Goal: Find specific page/section: Find specific page/section

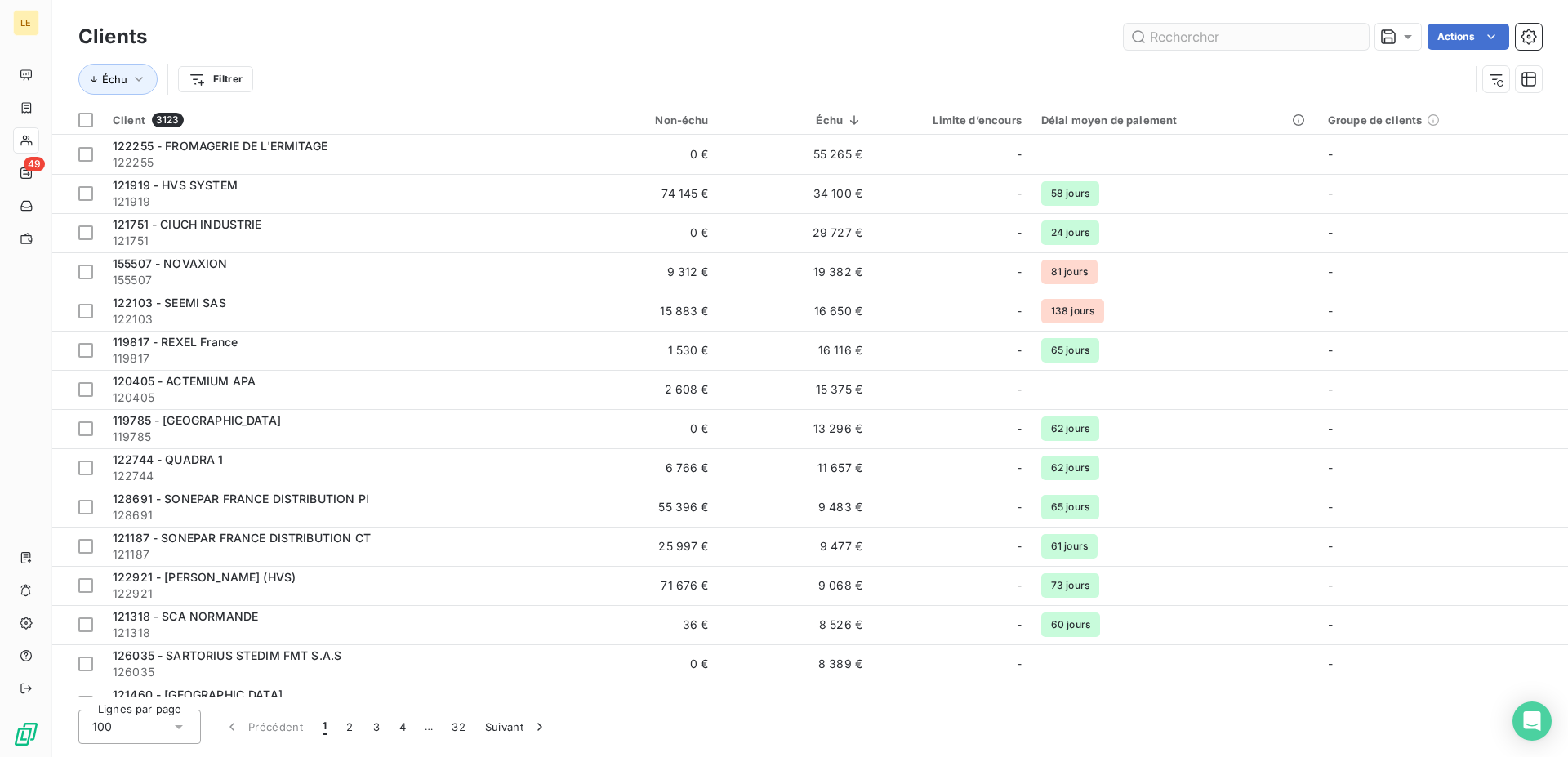
click at [1218, 49] on input "text" at bounding box center [1246, 37] width 245 height 26
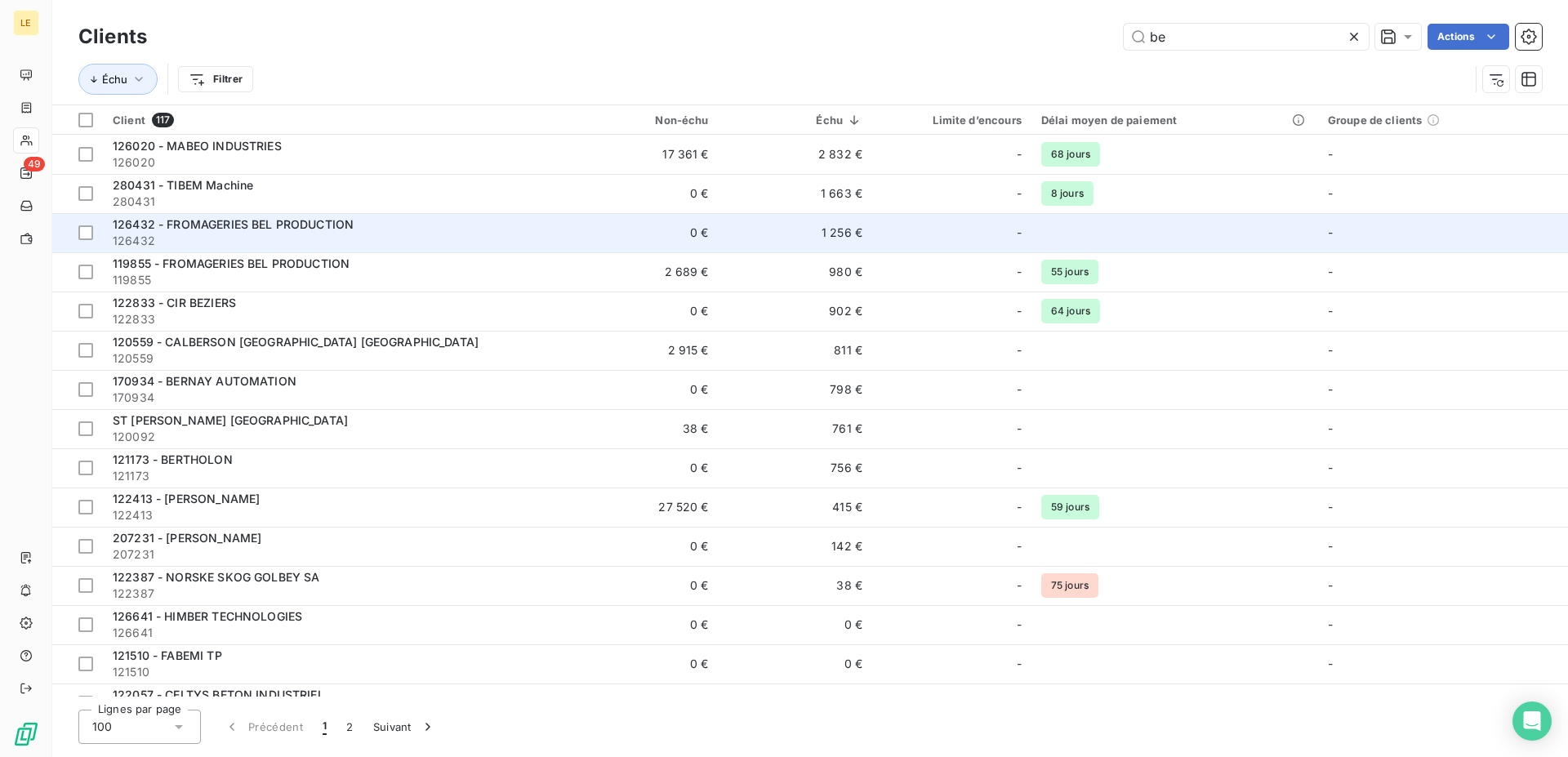
type input "be"
click at [205, 240] on span "126432" at bounding box center [333, 241] width 442 height 16
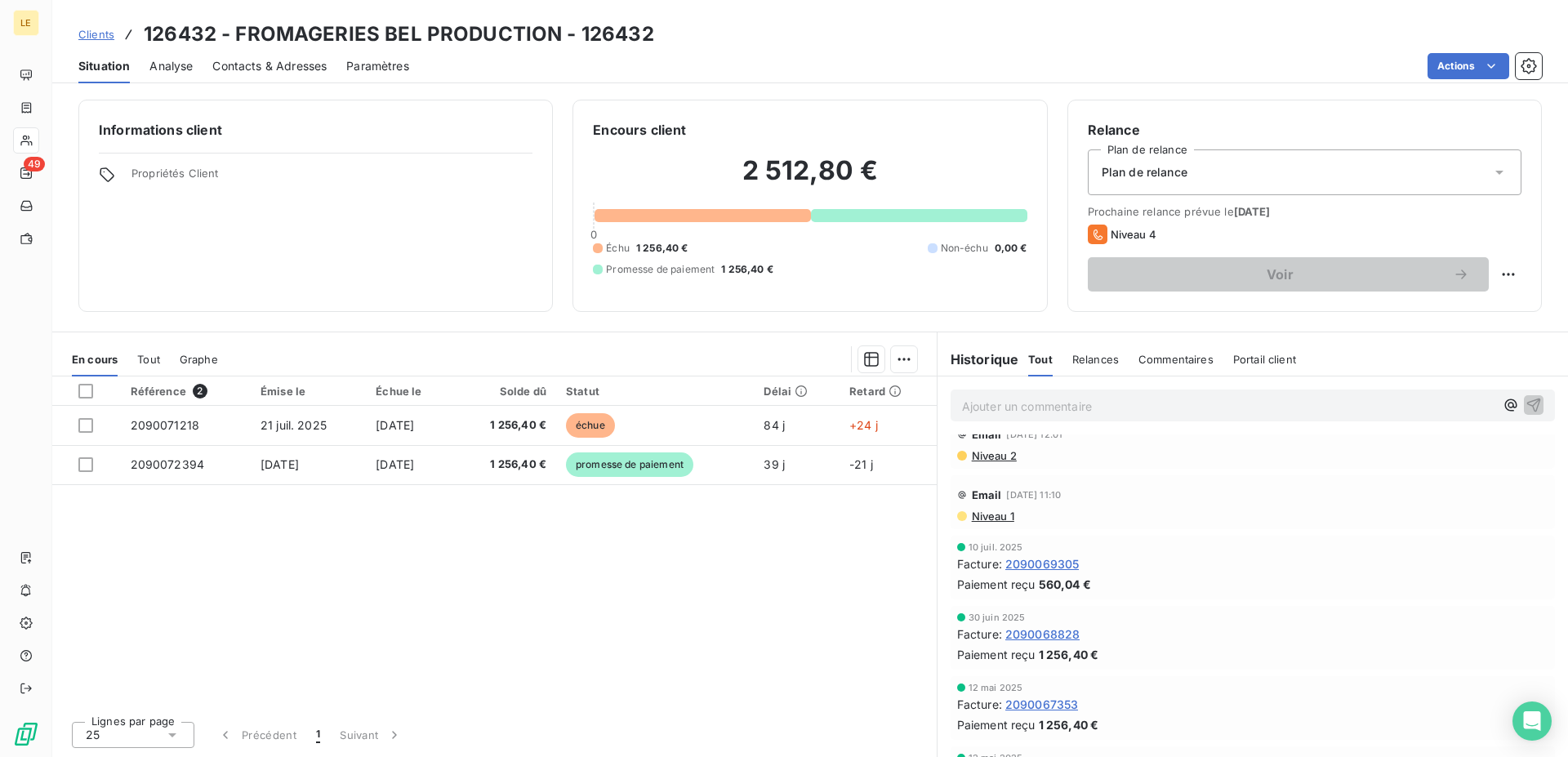
scroll to position [250, 0]
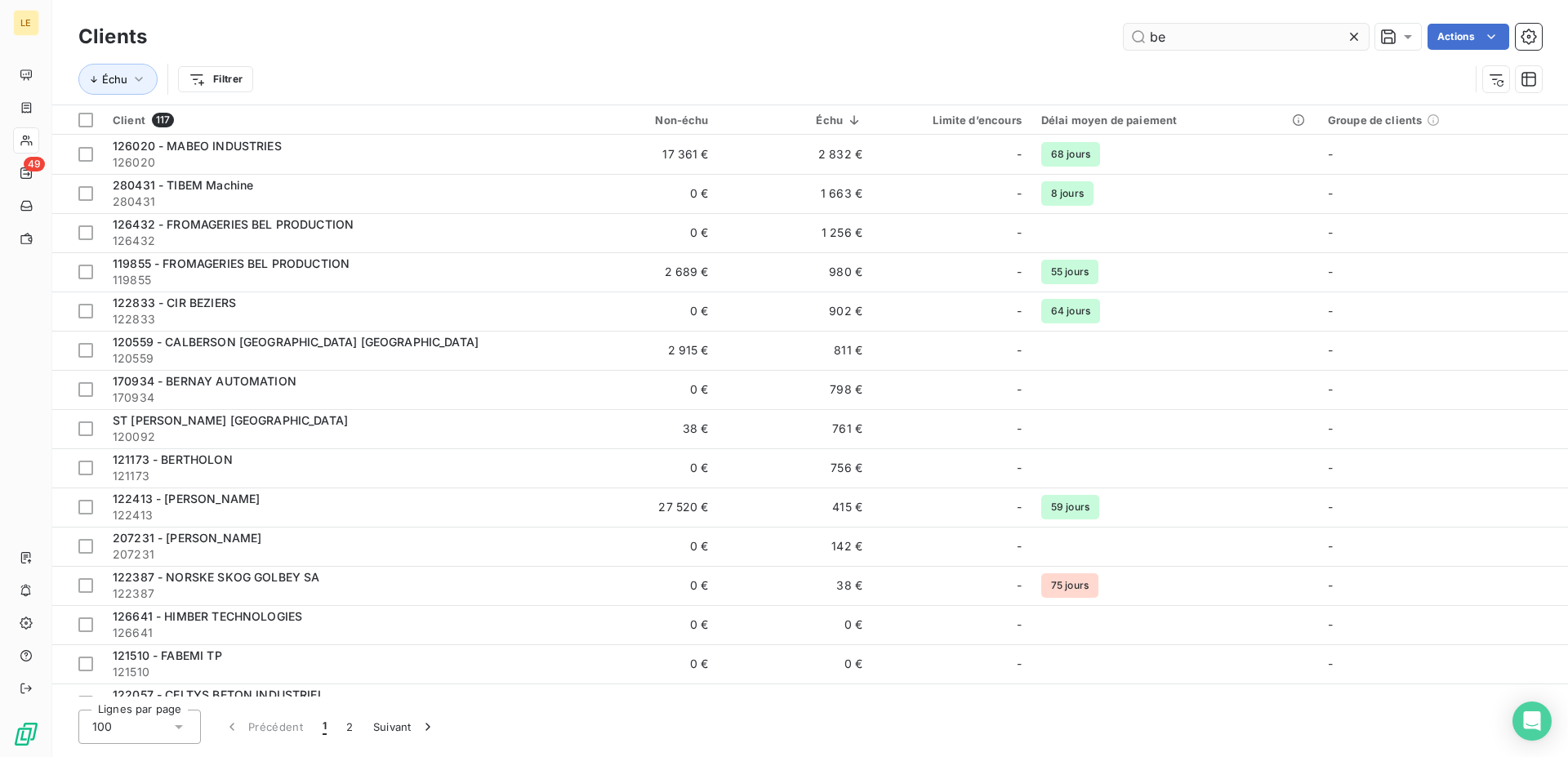
click at [1204, 42] on input "be" at bounding box center [1246, 37] width 245 height 26
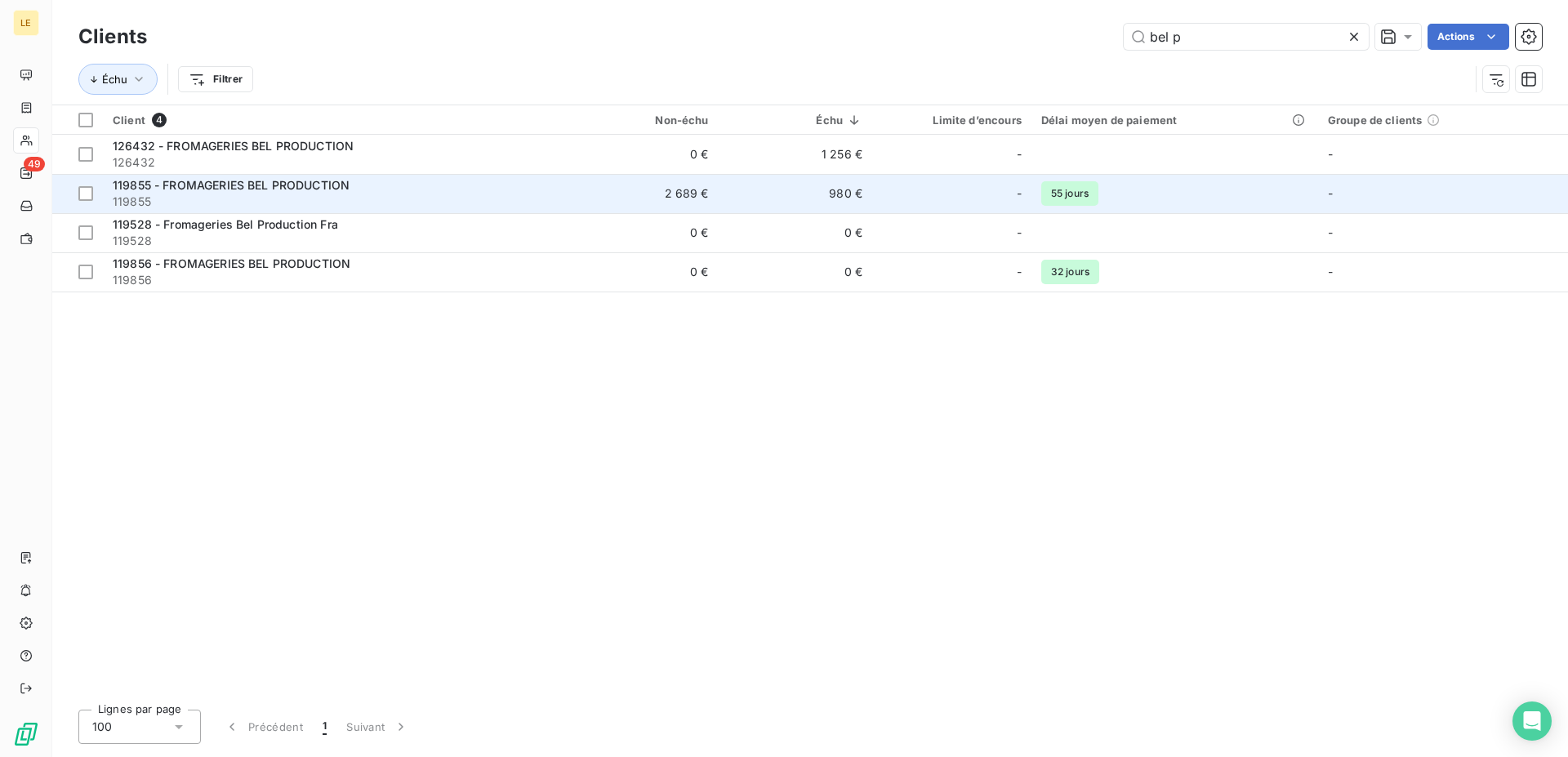
type input "bel p"
click at [682, 201] on td "2 689 €" at bounding box center [641, 194] width 154 height 39
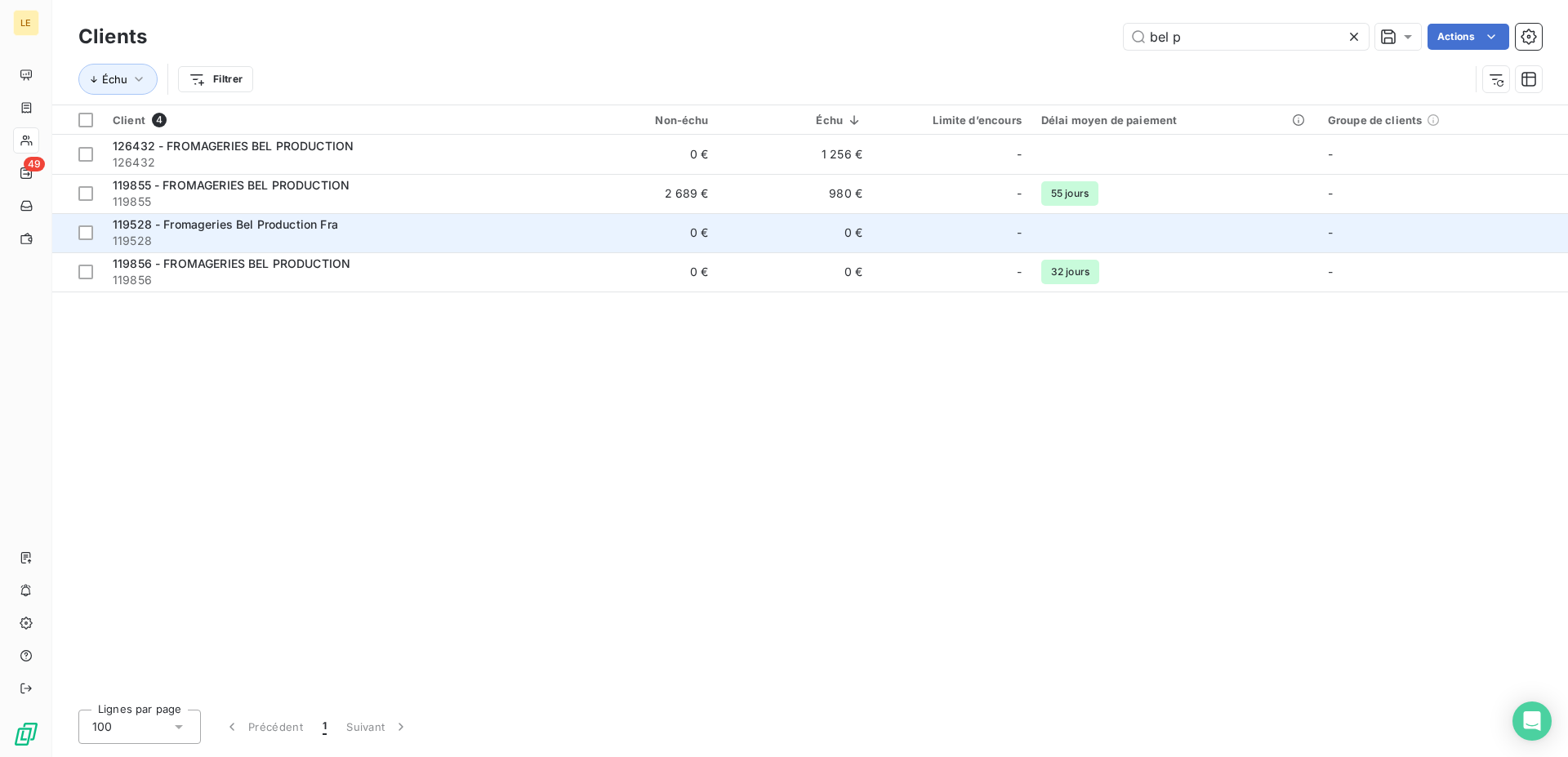
click at [287, 240] on span "119528" at bounding box center [333, 241] width 442 height 16
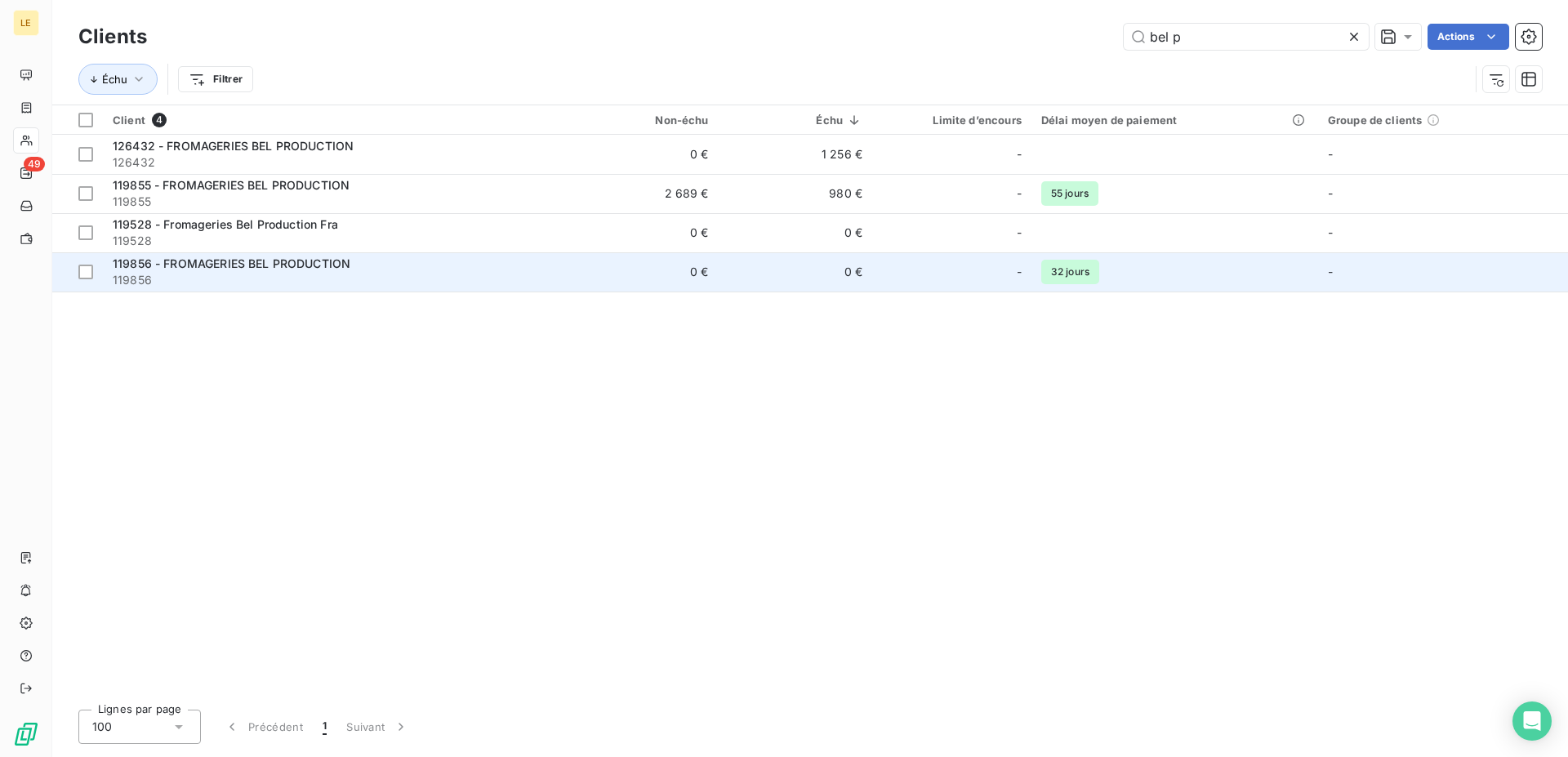
click at [247, 290] on td "119856 - FROMAGERIES BEL PRODUCTION 119856" at bounding box center [333, 272] width 461 height 39
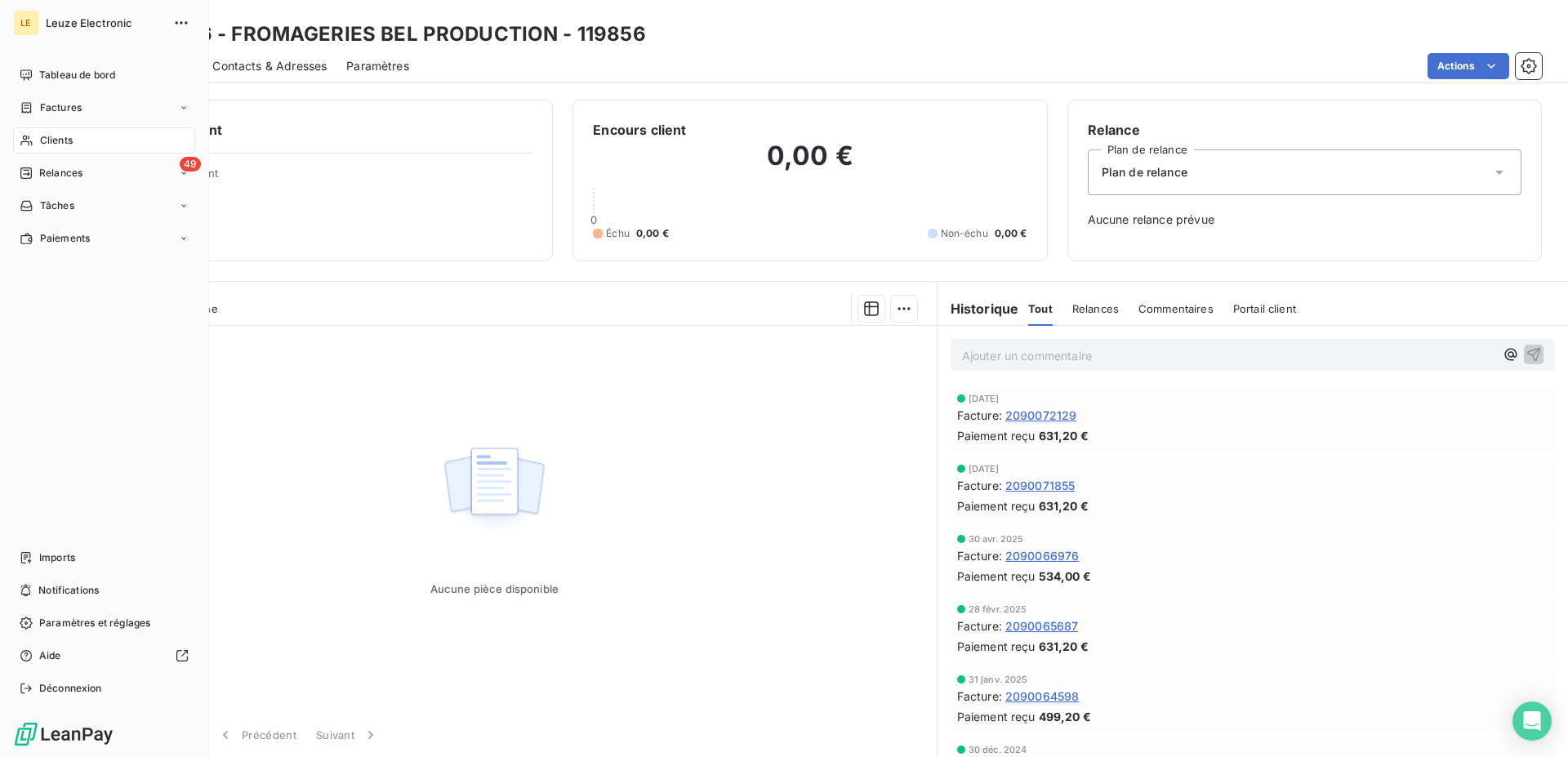
click at [77, 37] on div "LE Leuze Electronic Tableau de bord Factures Clients 49 Relances Tâches Paiemen…" at bounding box center [105, 378] width 209 height 757
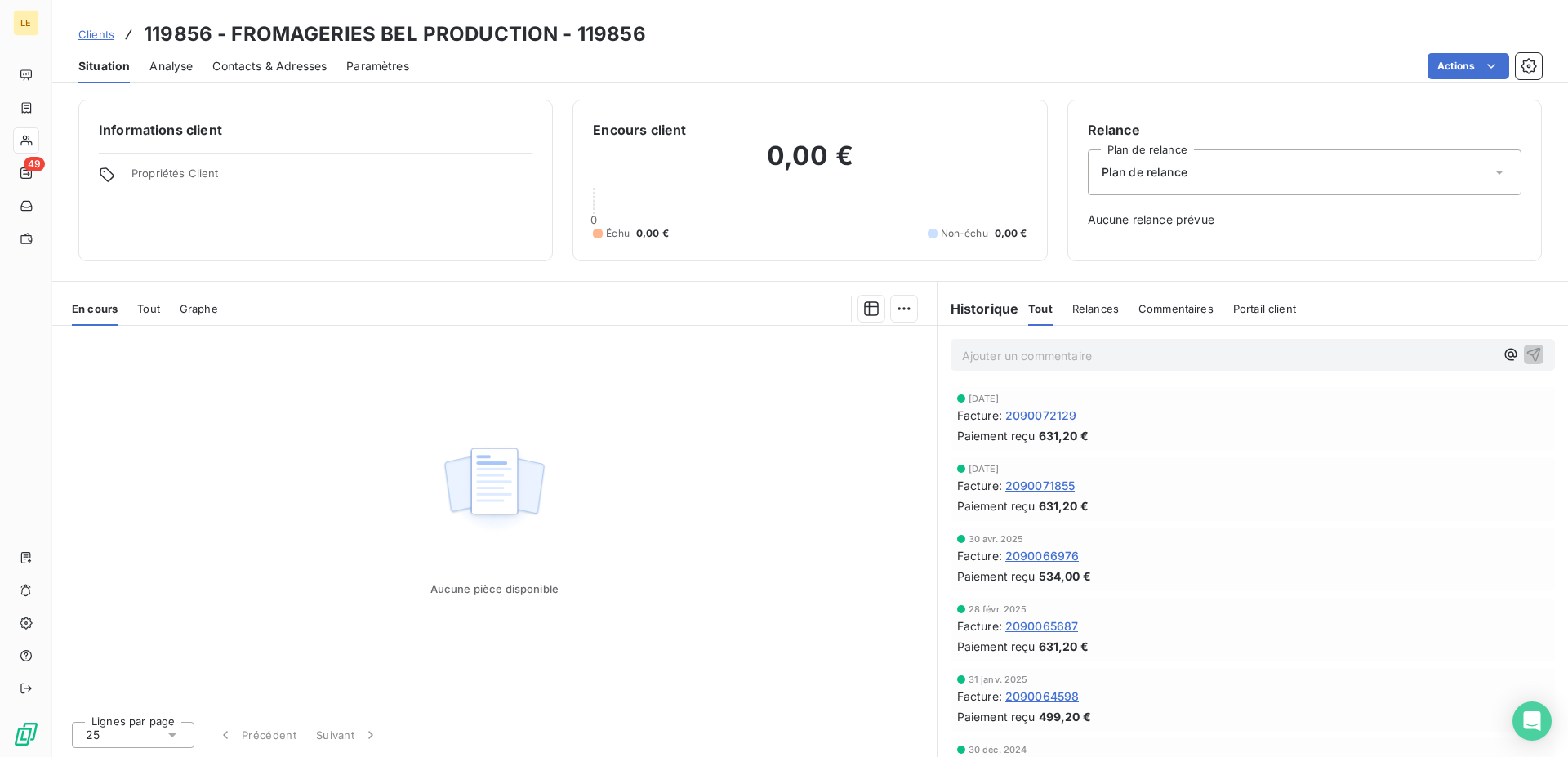
click at [95, 33] on span "Clients" at bounding box center [96, 34] width 36 height 13
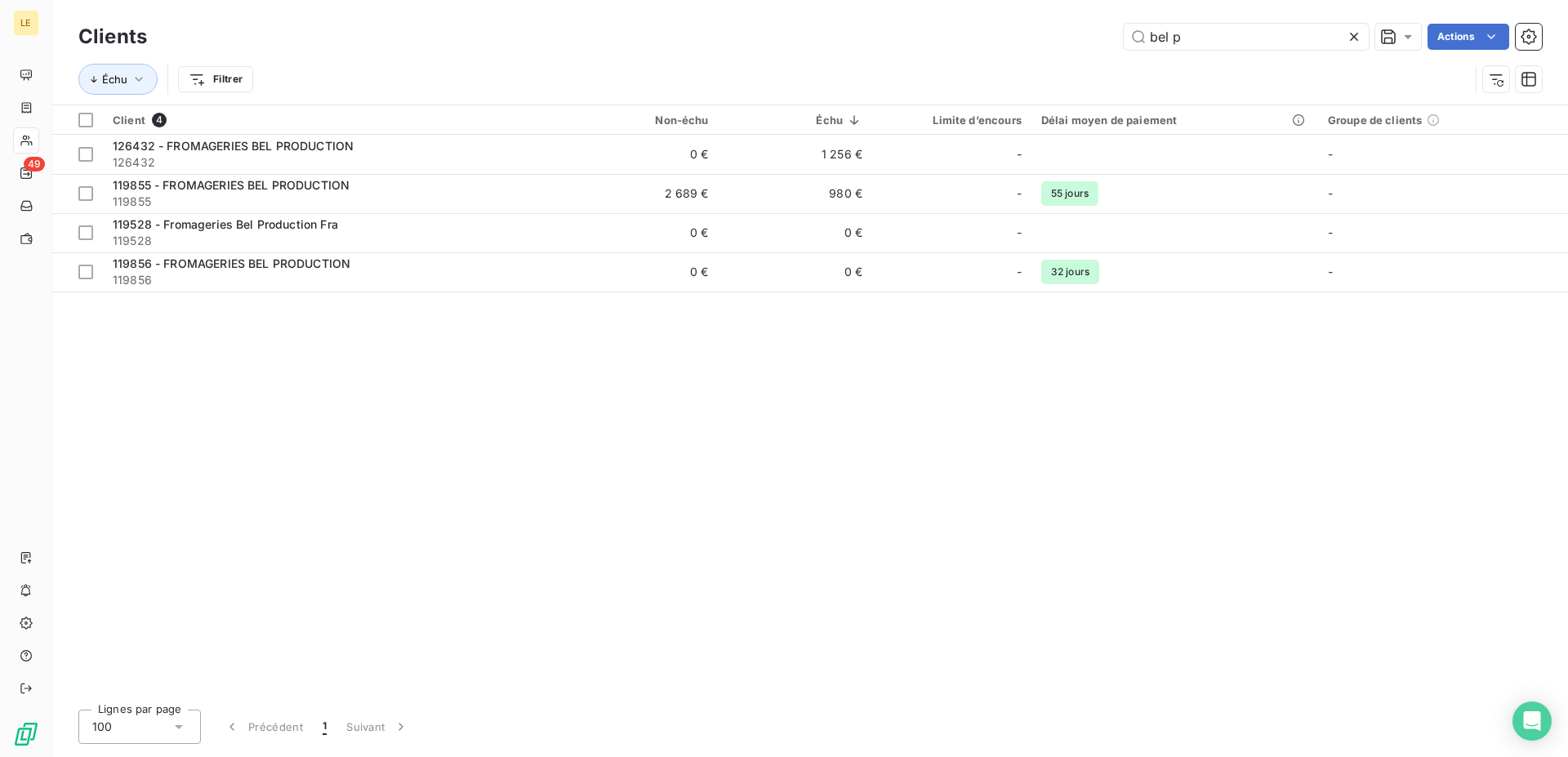
drag, startPoint x: 1212, startPoint y: 30, endPoint x: 715, endPoint y: 20, distance: 497.1
click at [1124, 24] on input "bel p" at bounding box center [1246, 37] width 245 height 26
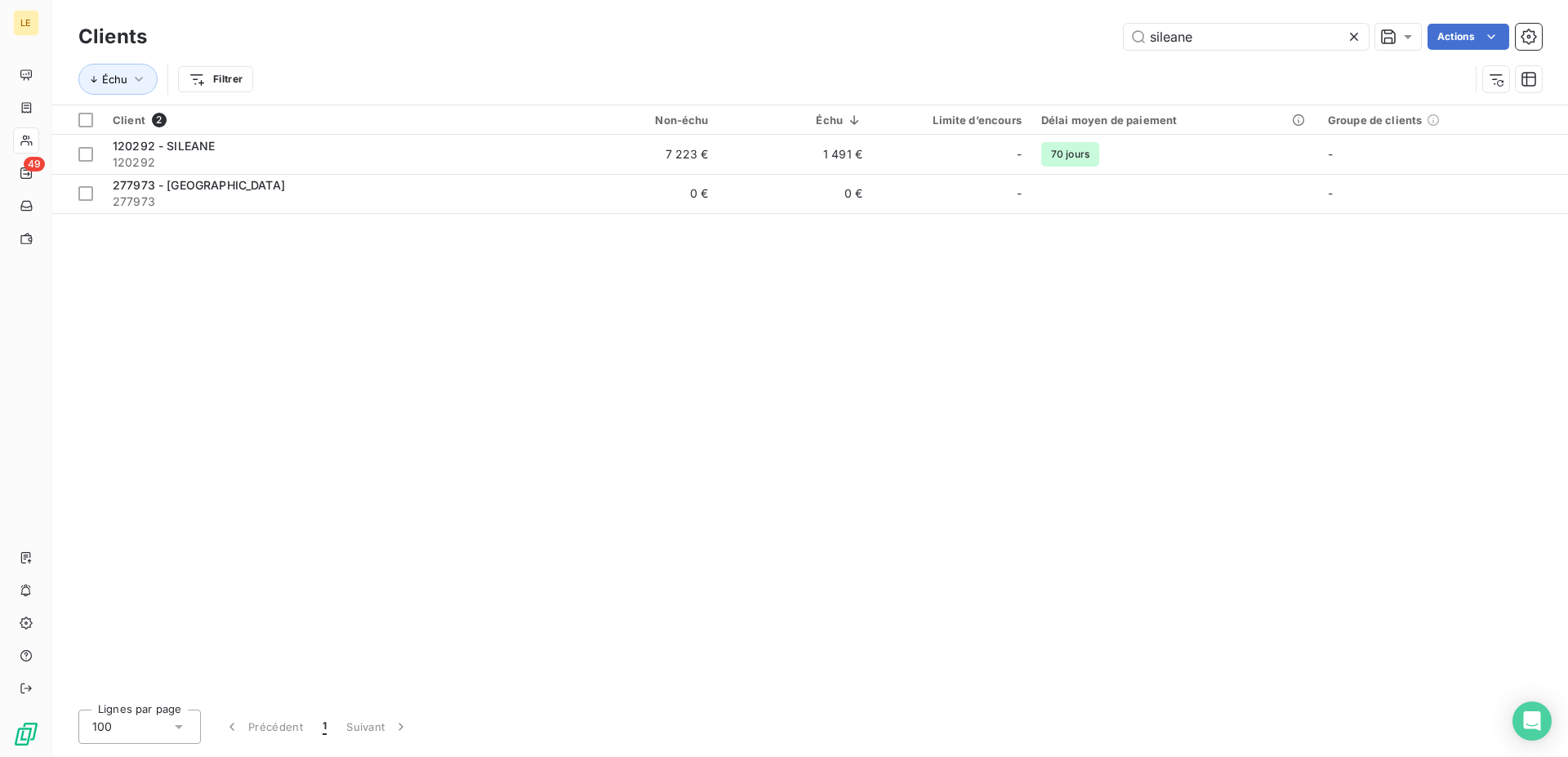
click at [683, 14] on div "Clients sileane Actions Échu Filtrer" at bounding box center [810, 52] width 1516 height 105
drag, startPoint x: 1194, startPoint y: 41, endPoint x: 663, endPoint y: 24, distance: 531.3
click at [1124, 43] on input "sileane" at bounding box center [1246, 37] width 245 height 26
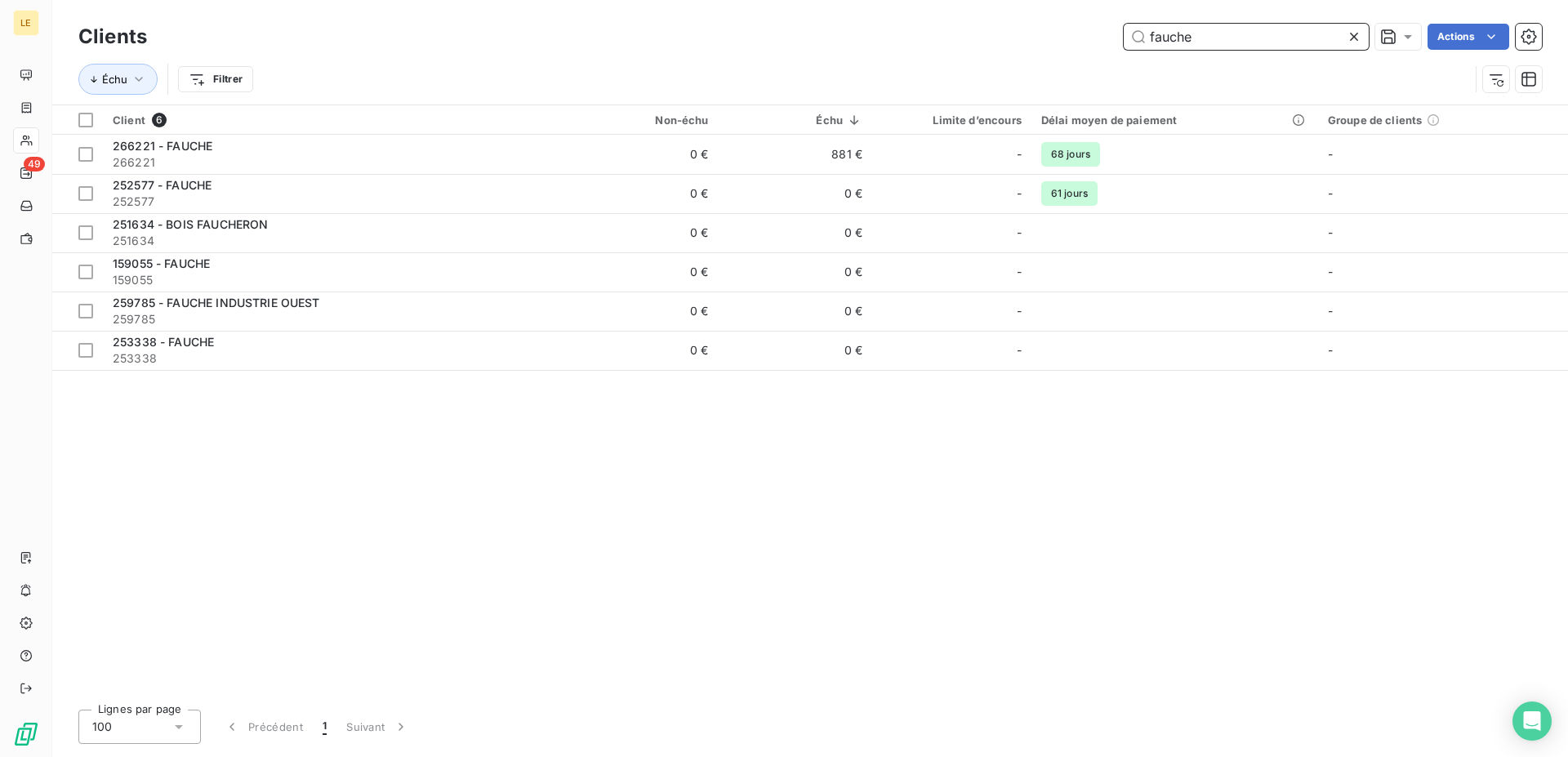
drag, startPoint x: 1202, startPoint y: 35, endPoint x: 744, endPoint y: 32, distance: 458.0
click at [1124, 34] on input "fauche" at bounding box center [1246, 37] width 245 height 26
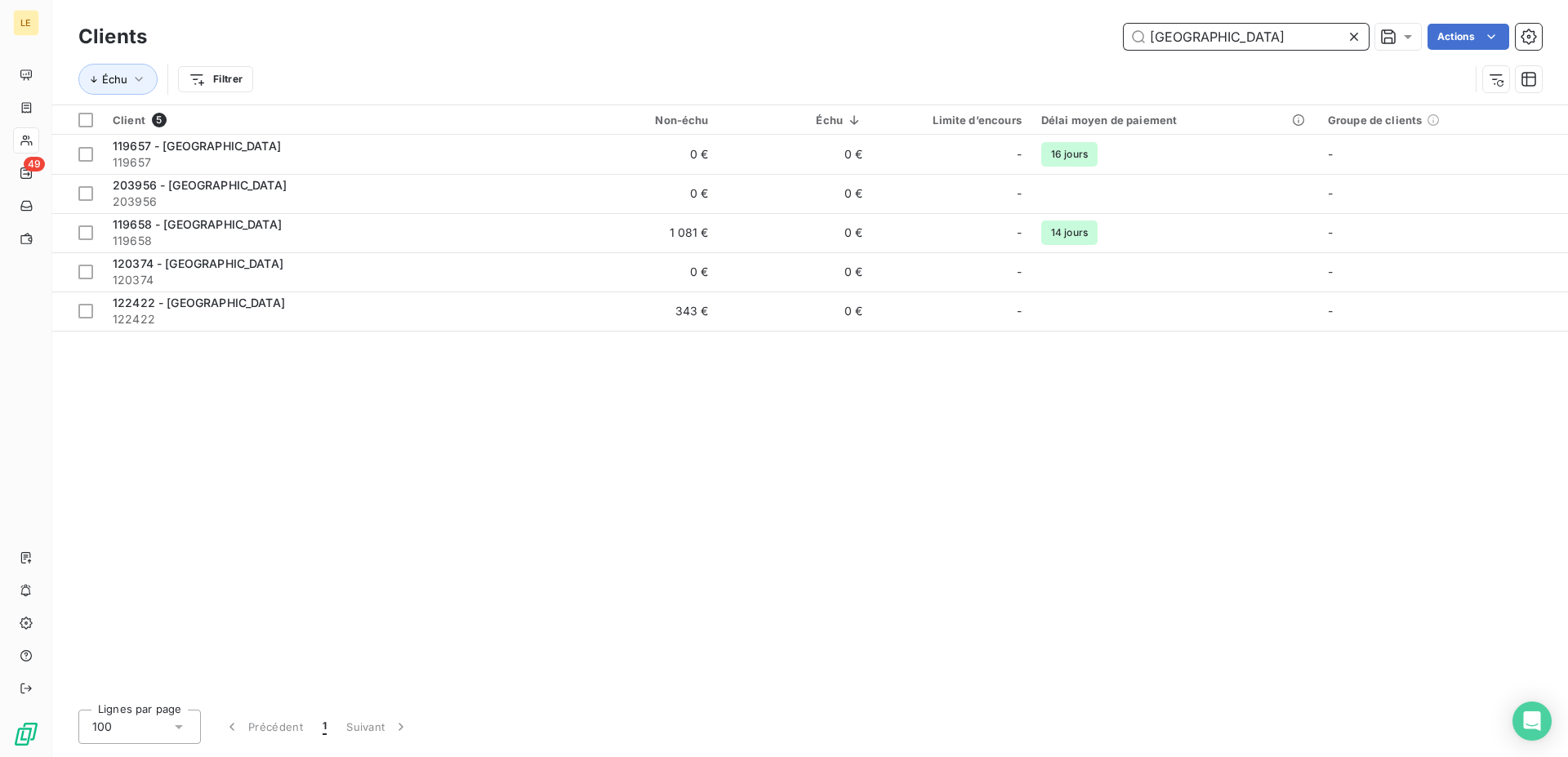
drag, startPoint x: 1212, startPoint y: 36, endPoint x: 534, endPoint y: 39, distance: 678.0
click at [1124, 38] on input "[GEOGRAPHIC_DATA]" at bounding box center [1246, 37] width 245 height 26
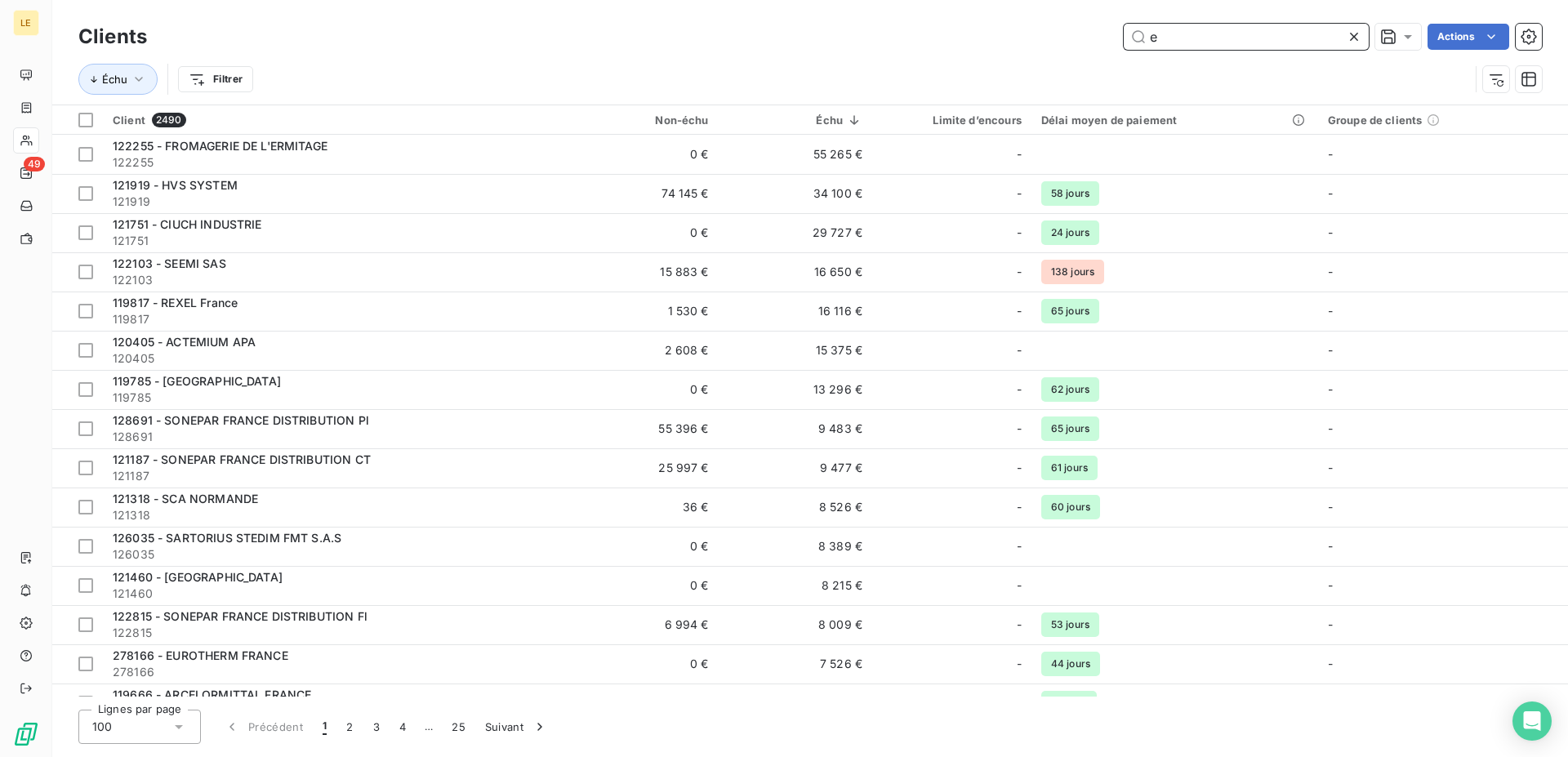
drag, startPoint x: 1174, startPoint y: 41, endPoint x: 784, endPoint y: 6, distance: 391.6
click at [1124, 24] on input "e" at bounding box center [1246, 37] width 245 height 26
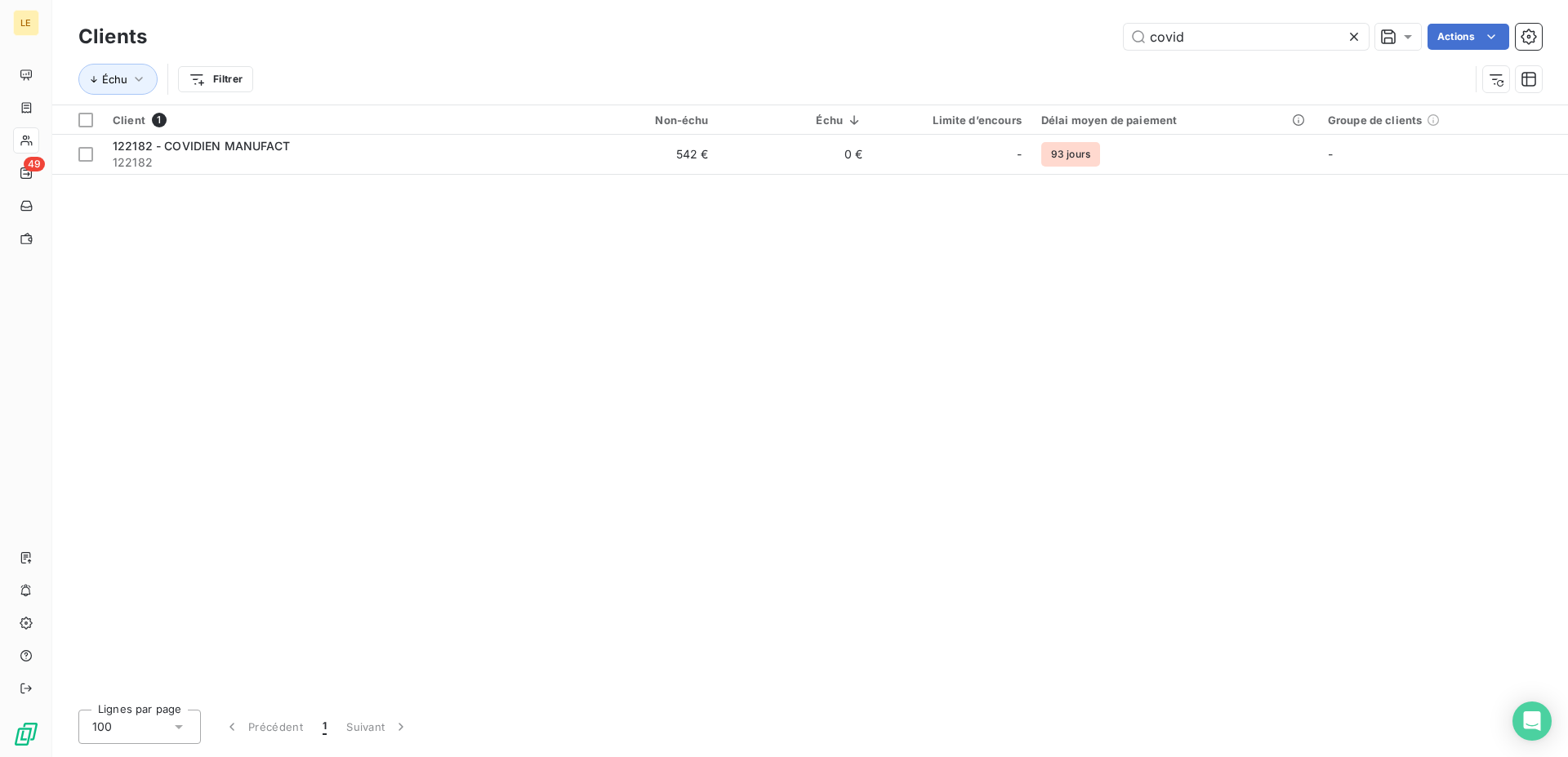
drag, startPoint x: 1295, startPoint y: 21, endPoint x: 1044, endPoint y: 29, distance: 251.1
click at [1044, 29] on div "Clients covid Actions" at bounding box center [810, 37] width 1463 height 34
drag, startPoint x: 1184, startPoint y: 25, endPoint x: 701, endPoint y: 38, distance: 483.2
click at [1124, 38] on input "covid" at bounding box center [1246, 37] width 245 height 26
drag, startPoint x: 1201, startPoint y: 46, endPoint x: 725, endPoint y: 53, distance: 476.1
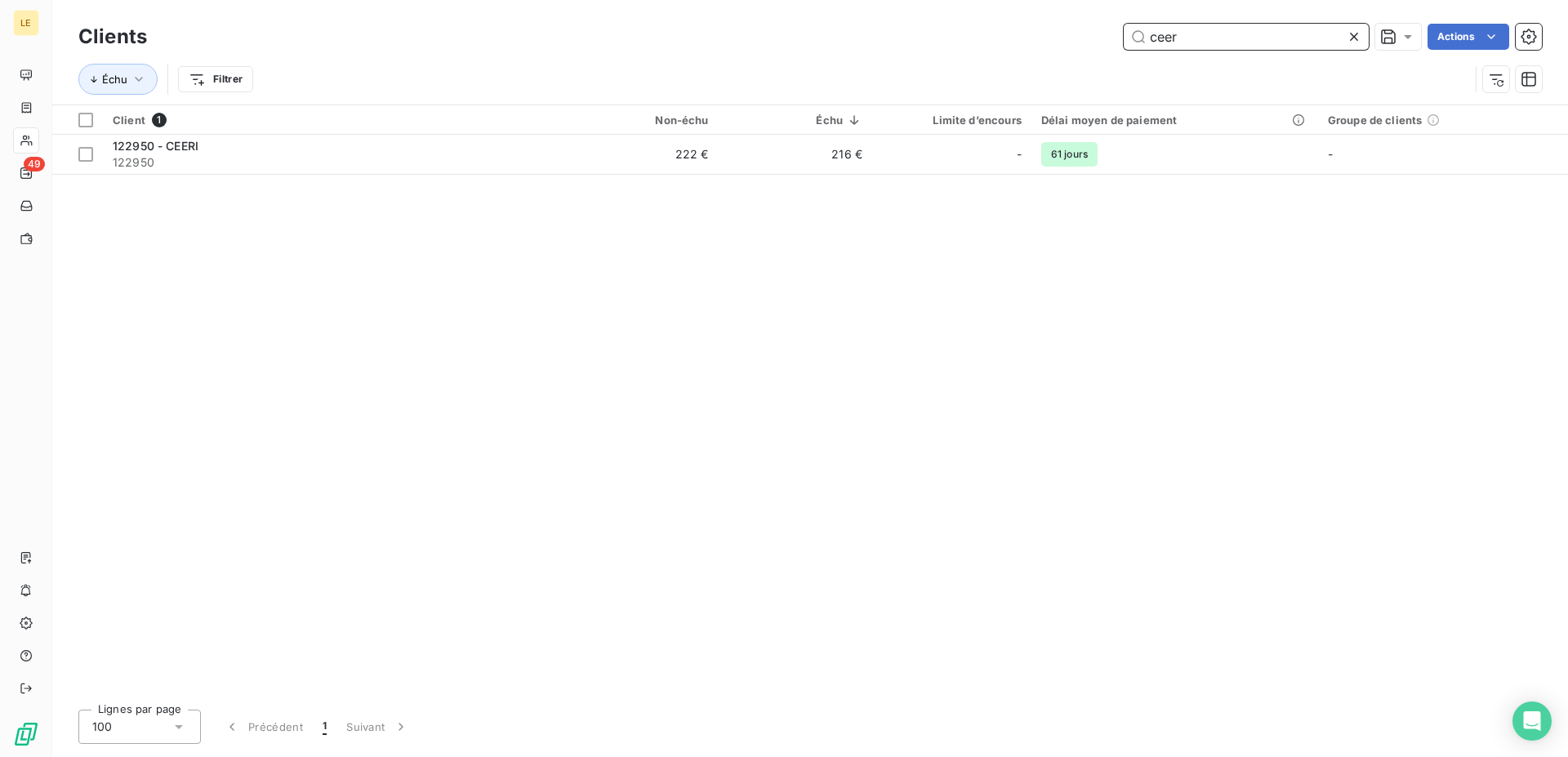
click at [1124, 50] on input "ceer" at bounding box center [1246, 37] width 245 height 26
drag, startPoint x: 1212, startPoint y: 43, endPoint x: 891, endPoint y: 41, distance: 321.0
click at [1124, 41] on input "aoste" at bounding box center [1246, 37] width 245 height 26
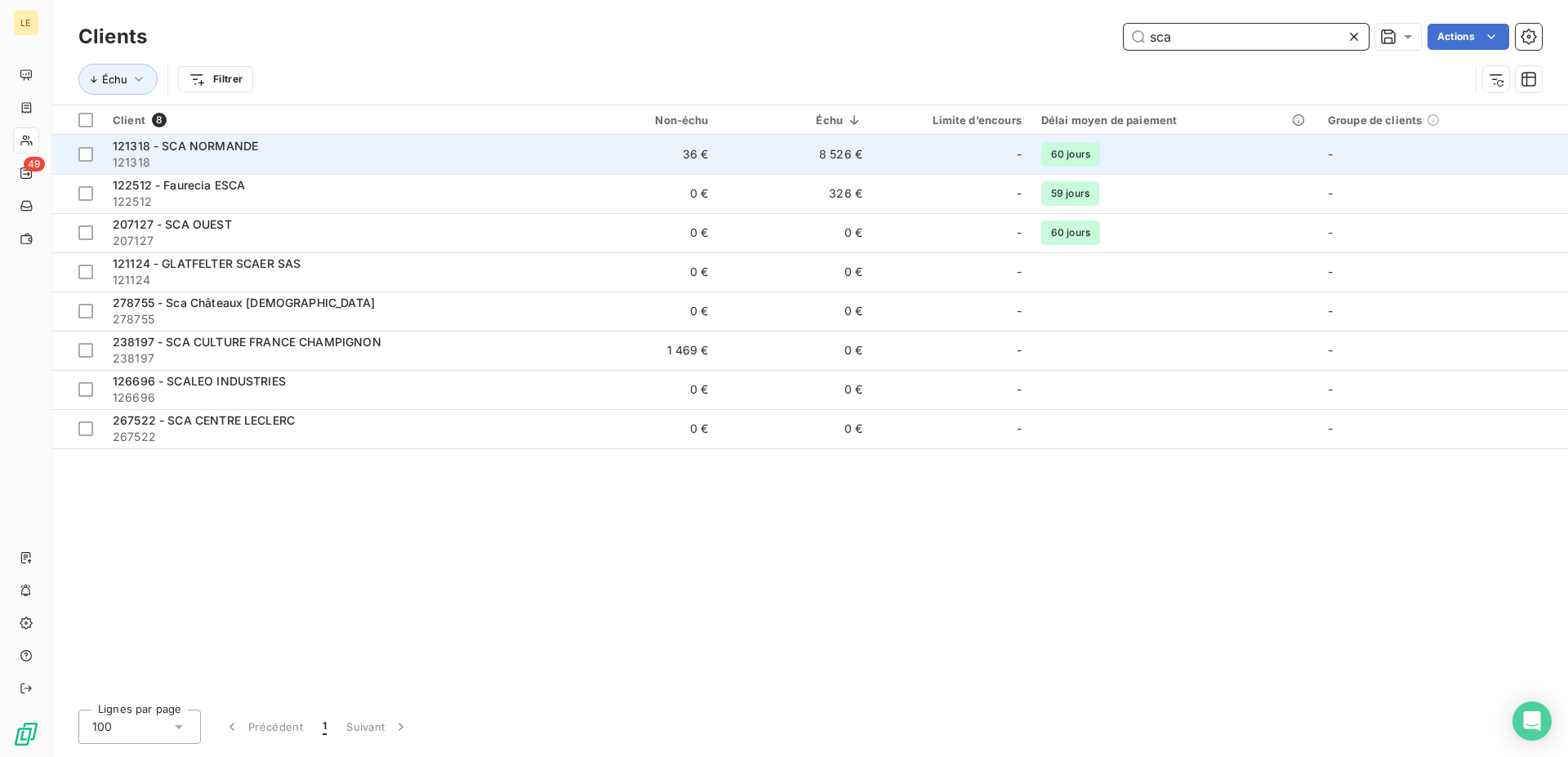
type input "sca"
click at [391, 135] on td "121318 - SCA NORMANDE 121318" at bounding box center [333, 155] width 461 height 39
